Goal: Find specific page/section: Find specific page/section

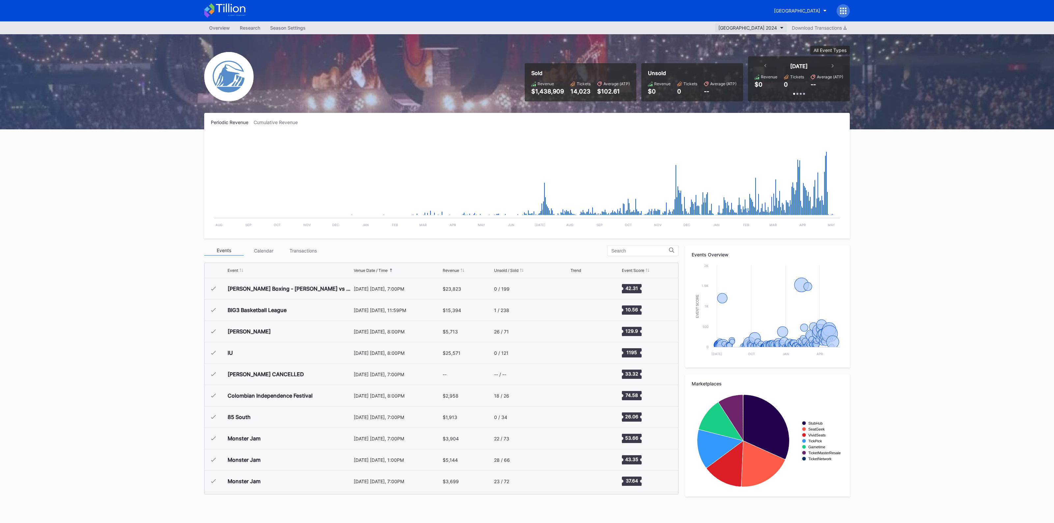
click at [751, 28] on div "[GEOGRAPHIC_DATA] 2024" at bounding box center [747, 28] width 59 height 6
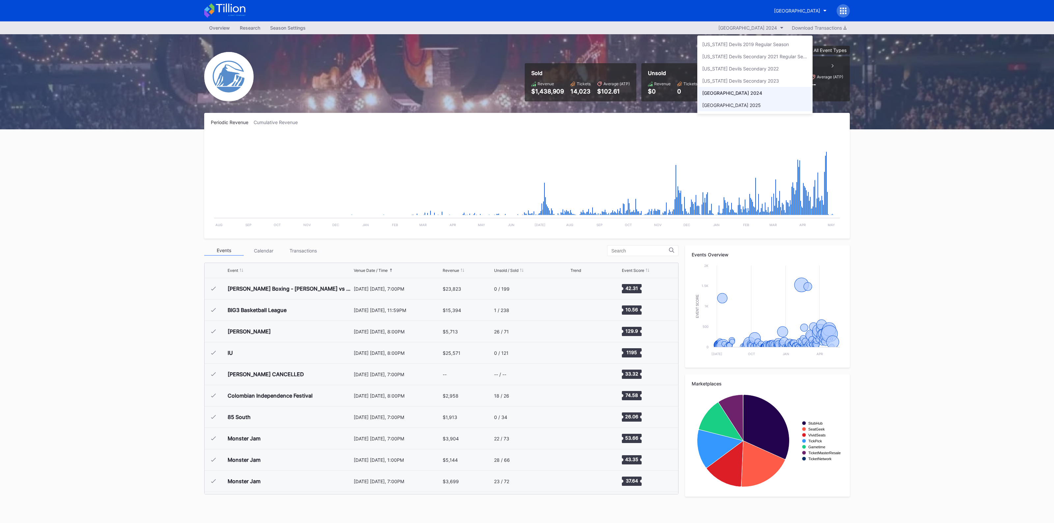
click at [747, 102] on div "[GEOGRAPHIC_DATA] 2025" at bounding box center [731, 105] width 59 height 6
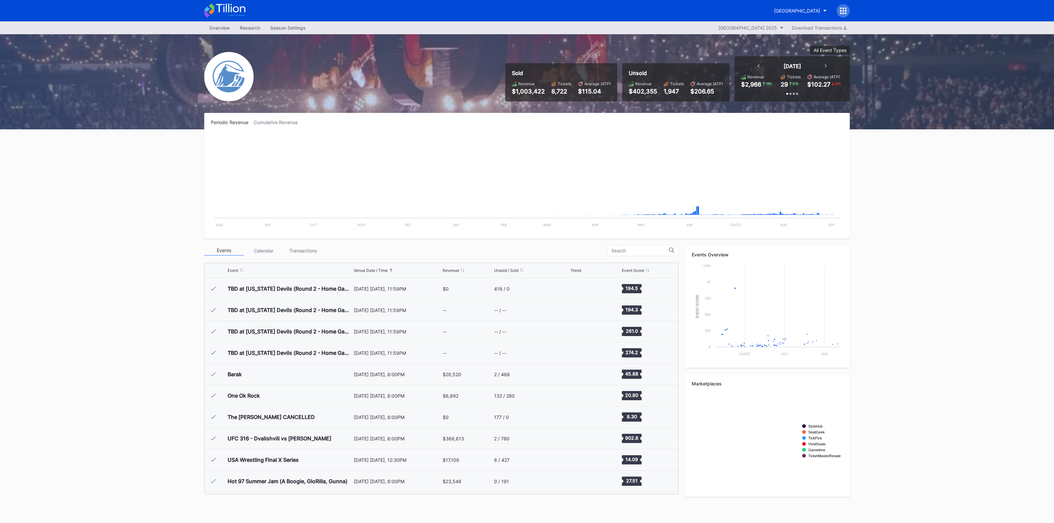
scroll to position [771, 0]
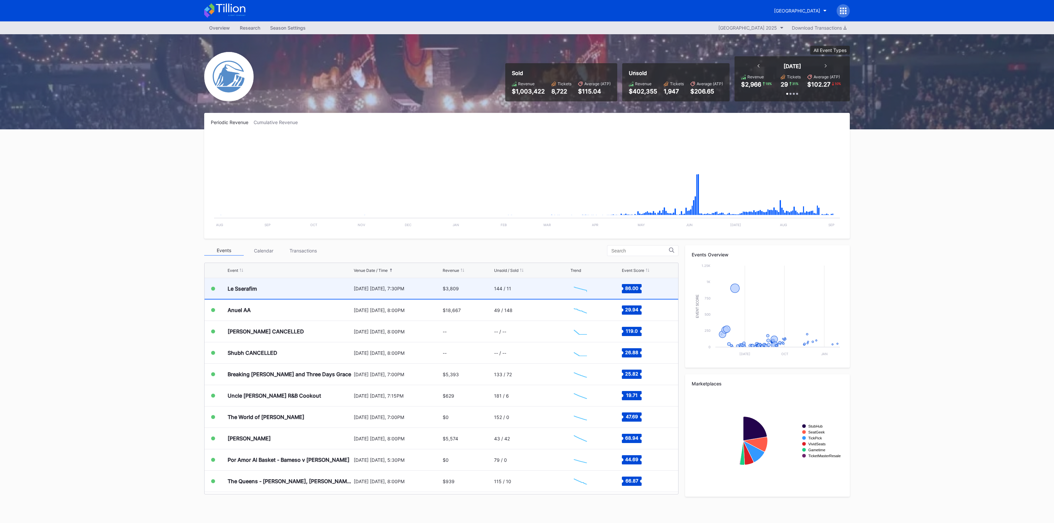
click at [318, 291] on div "Le Sserafim" at bounding box center [290, 288] width 125 height 21
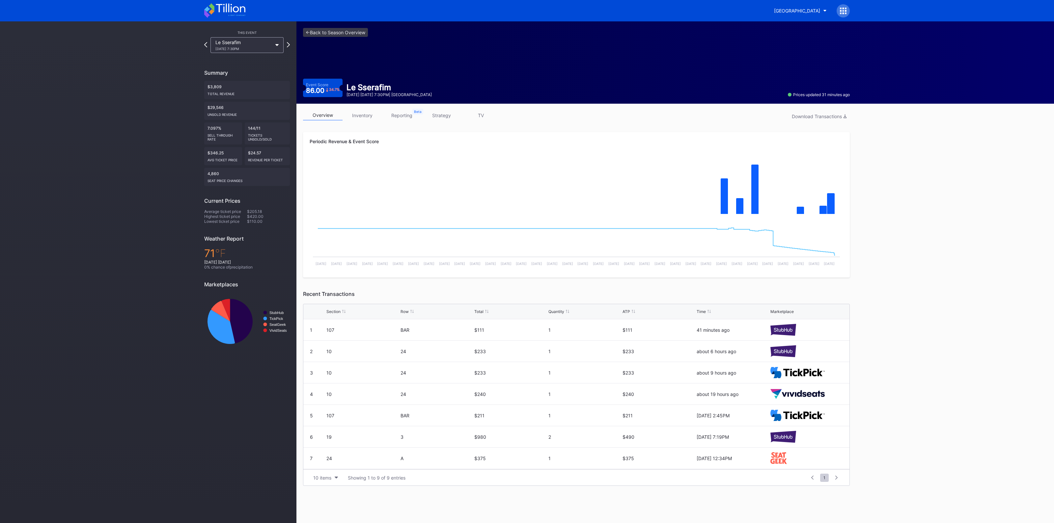
click at [364, 113] on link "inventory" at bounding box center [363, 115] width 40 height 10
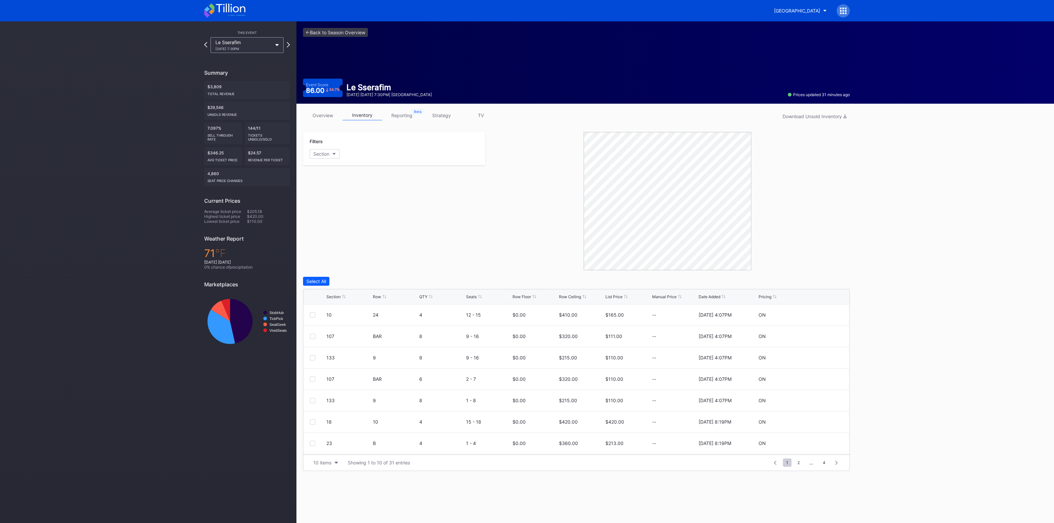
click at [328, 297] on div "Section" at bounding box center [333, 297] width 14 height 5
click at [321, 462] on div "10 items" at bounding box center [322, 463] width 18 height 6
click at [324, 441] on div "200 items" at bounding box center [325, 446] width 31 height 12
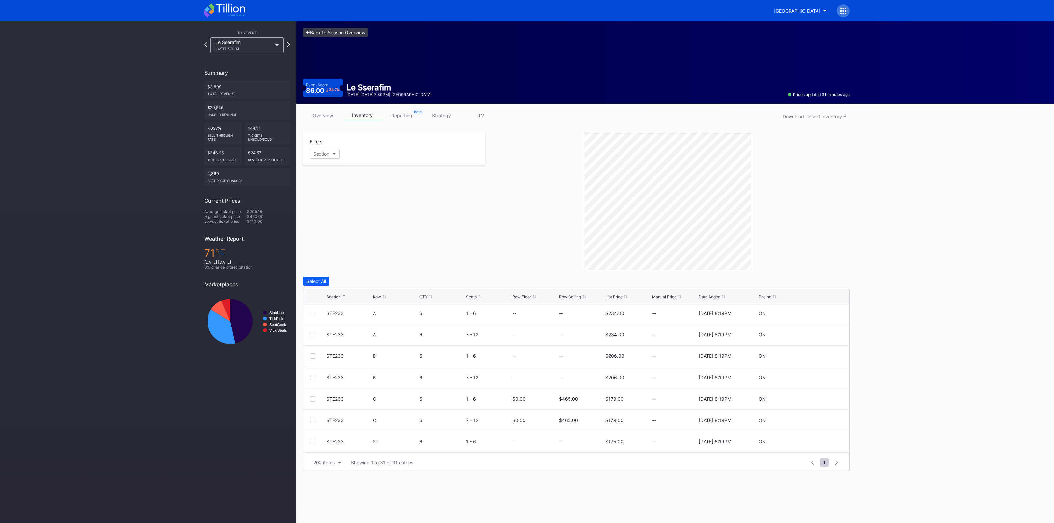
click at [334, 30] on link "<- Back to Season Overview" at bounding box center [335, 32] width 65 height 9
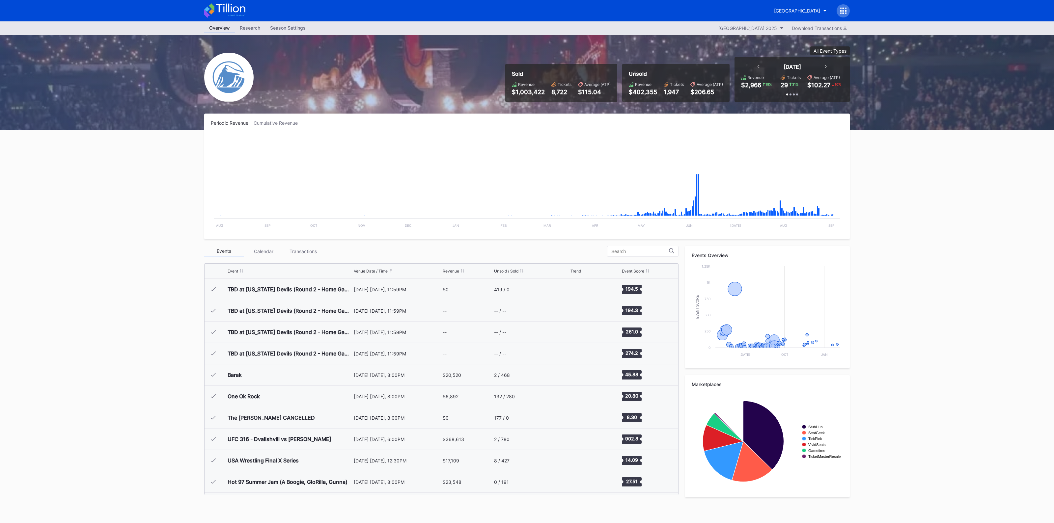
scroll to position [771, 0]
